Goal: Task Accomplishment & Management: Manage account settings

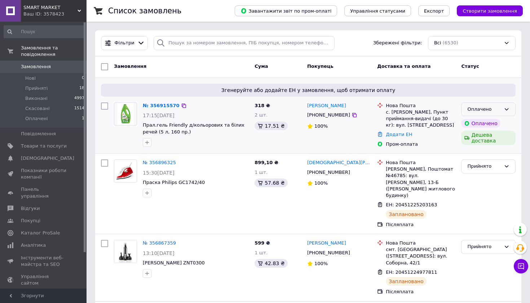
click at [509, 109] on icon at bounding box center [506, 109] width 6 height 6
click at [507, 123] on li "Прийнято" at bounding box center [488, 123] width 54 height 13
click at [173, 104] on link "№ 356915570" at bounding box center [161, 105] width 37 height 5
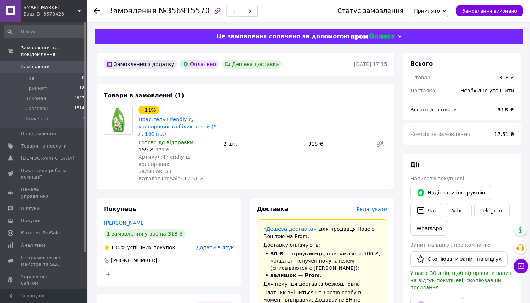
scroll to position [87, 0]
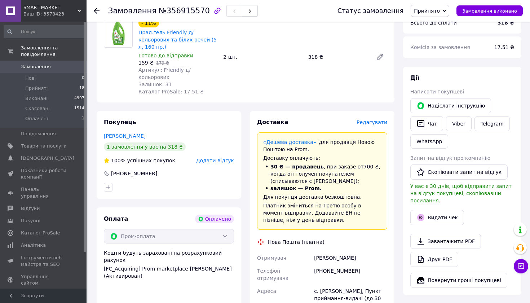
click at [372, 119] on span "Редагувати" at bounding box center [371, 122] width 31 height 6
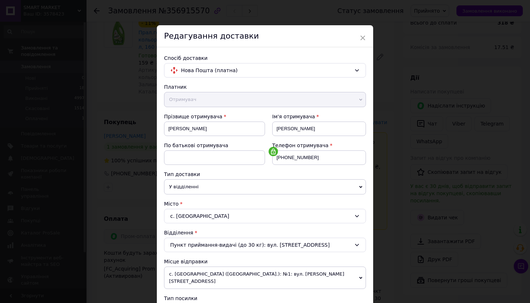
scroll to position [240, 0]
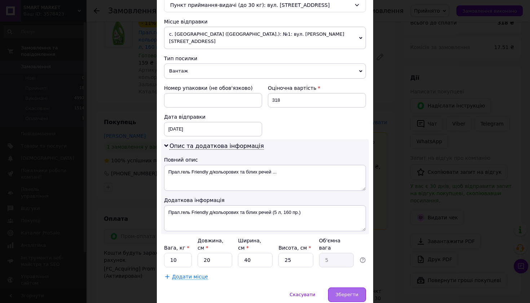
click at [350, 287] on div "Зберегти" at bounding box center [347, 294] width 38 height 14
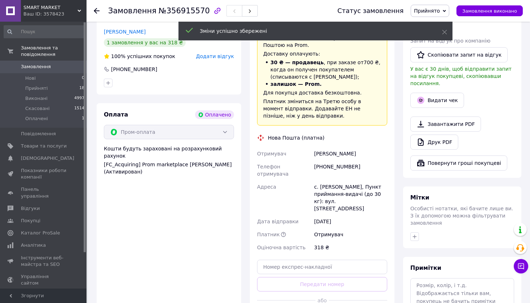
scroll to position [198, 0]
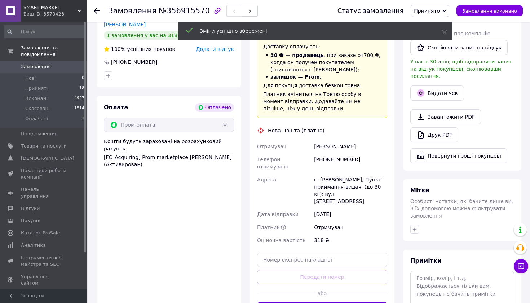
click at [350, 302] on button "Згенерувати ЕН" at bounding box center [322, 309] width 130 height 14
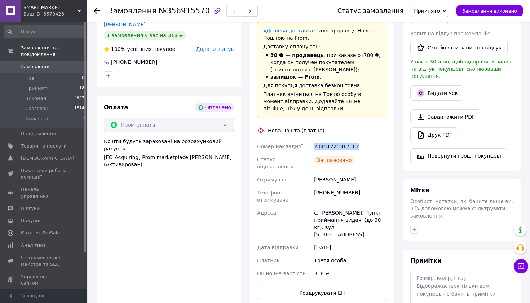
drag, startPoint x: 360, startPoint y: 135, endPoint x: 307, endPoint y: 135, distance: 52.6
click at [307, 140] on div "Номер накладної 20451225317062 Статус відправлення Заплановано Отримувач [PERSO…" at bounding box center [322, 210] width 133 height 140
copy div "Номер накладної 20451225317062"
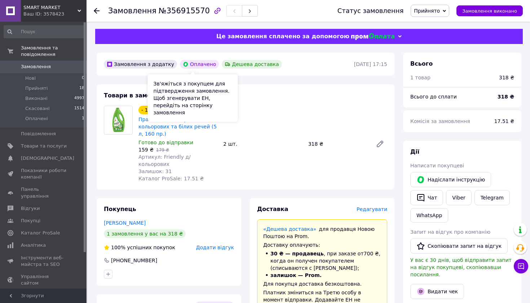
scroll to position [0, 0]
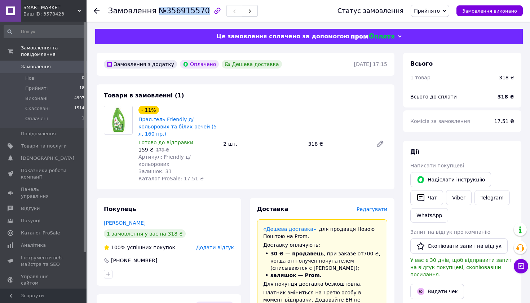
drag, startPoint x: 151, startPoint y: 13, endPoint x: 199, endPoint y: 12, distance: 47.9
click at [199, 12] on h1 "Замовлення №356915570" at bounding box center [159, 10] width 102 height 9
copy span "№356915570"
click at [96, 9] on use at bounding box center [97, 11] width 6 height 6
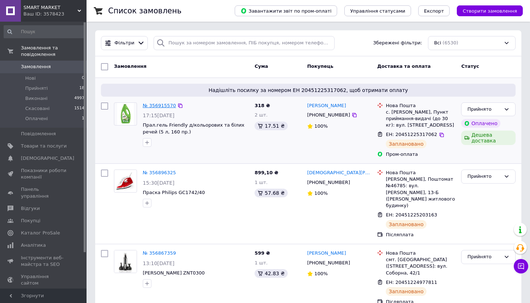
click at [154, 105] on link "№ 356915570" at bounding box center [159, 105] width 33 height 5
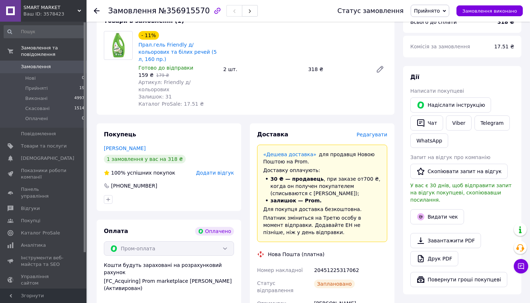
scroll to position [85, 0]
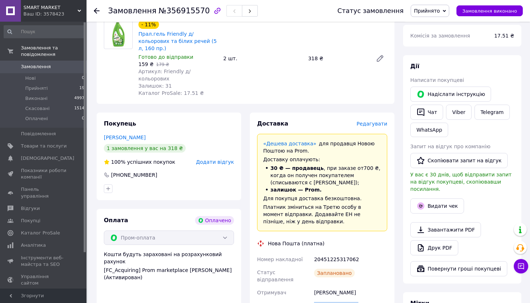
drag, startPoint x: 354, startPoint y: 289, endPoint x: 315, endPoint y: 289, distance: 39.3
click at [315, 299] on div "[PHONE_NUMBER]" at bounding box center [350, 309] width 76 height 20
copy div "[PHONE_NUMBER]"
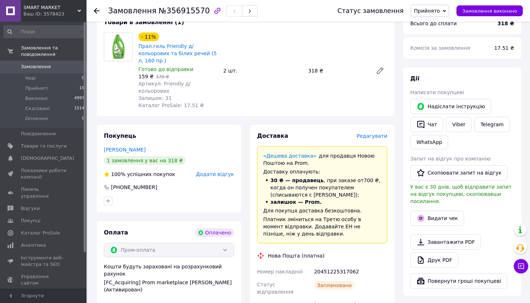
scroll to position [70, 0]
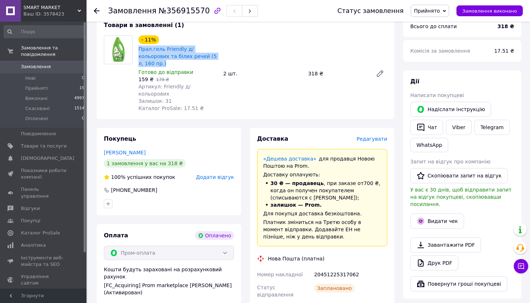
drag, startPoint x: 187, startPoint y: 42, endPoint x: 207, endPoint y: 59, distance: 26.1
click at [207, 59] on div "- 11% Прал.гель Friendly д/кольорових та білих речей (5 л, 160 пр.)" at bounding box center [178, 51] width 80 height 33
copy link "Прал.гель Friendly д/кольорових та білих речей (5 л, 160 пр.)"
drag, startPoint x: 352, startPoint y: 263, endPoint x: 312, endPoint y: 263, distance: 40.0
click at [312, 268] on div "20451225317062" at bounding box center [350, 274] width 76 height 13
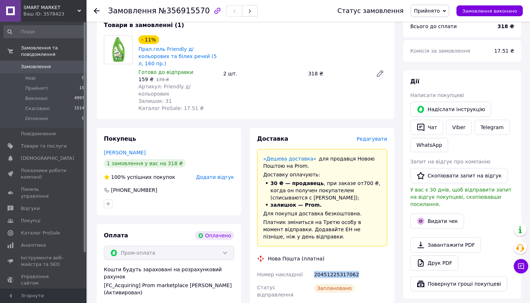
copy div "20451225317062"
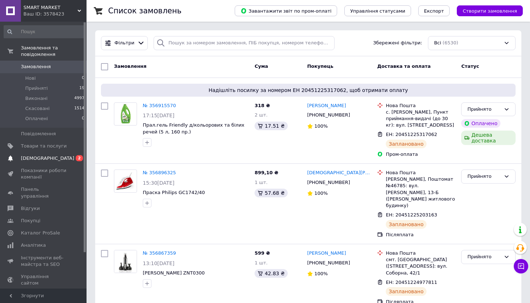
click at [51, 158] on span "[DEMOGRAPHIC_DATA]" at bounding box center [44, 158] width 46 height 6
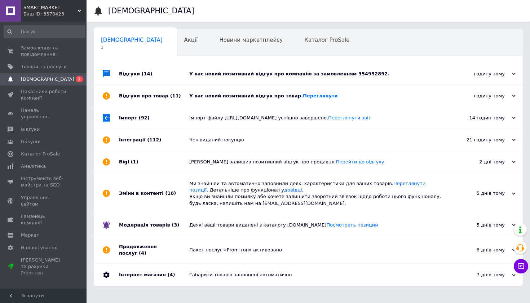
click at [195, 98] on div "У вас новий позитивний відгук про товар. Переглянути" at bounding box center [316, 96] width 254 height 6
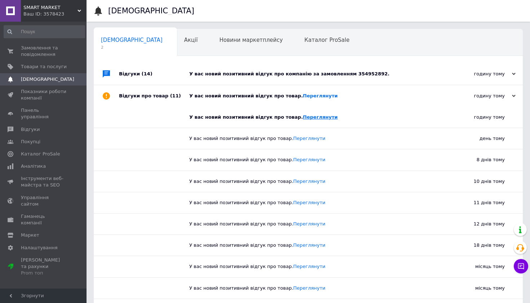
click at [303, 118] on link "Переглянути" at bounding box center [320, 116] width 35 height 5
click at [332, 74] on div "У вас новий позитивний відгук про компанію за замовленням 354952892." at bounding box center [316, 74] width 254 height 6
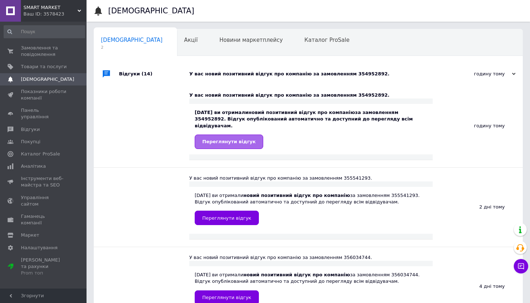
click at [213, 140] on link "Переглянути відгук" at bounding box center [229, 141] width 68 height 14
click at [45, 59] on link "Замовлення та повідомлення 0 0" at bounding box center [44, 51] width 89 height 19
